Goal: Browse casually

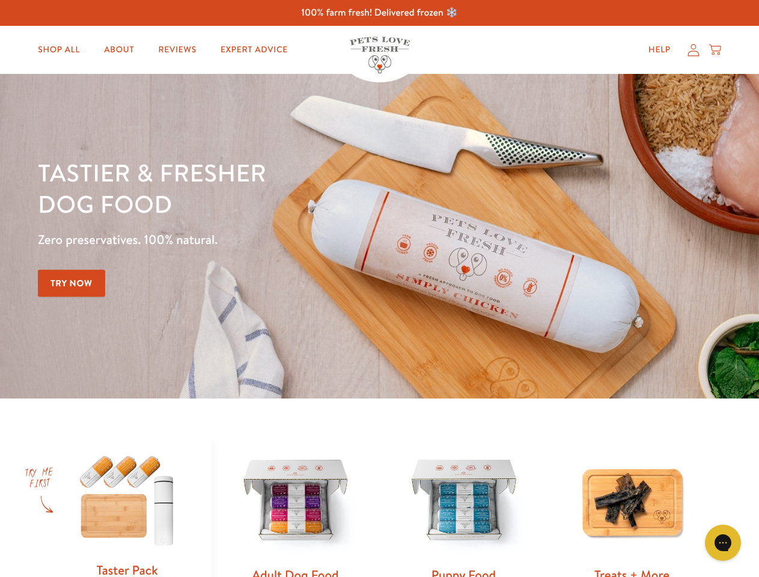
click at [379, 288] on div "Tastier & fresher dog food Zero preservatives. 100% natural. Try Now" at bounding box center [265, 236] width 455 height 159
click at [723, 543] on icon "Gorgias live chat" at bounding box center [722, 542] width 11 height 11
